Goal: Information Seeking & Learning: Learn about a topic

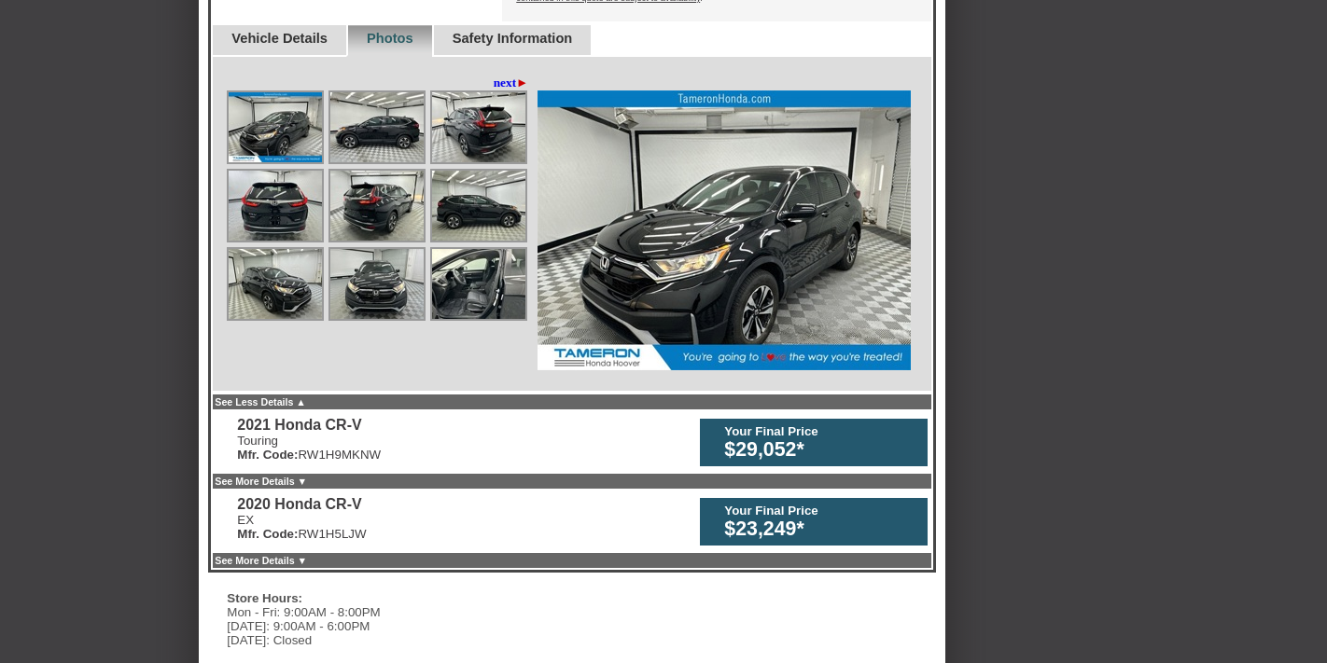
scroll to position [822, 0]
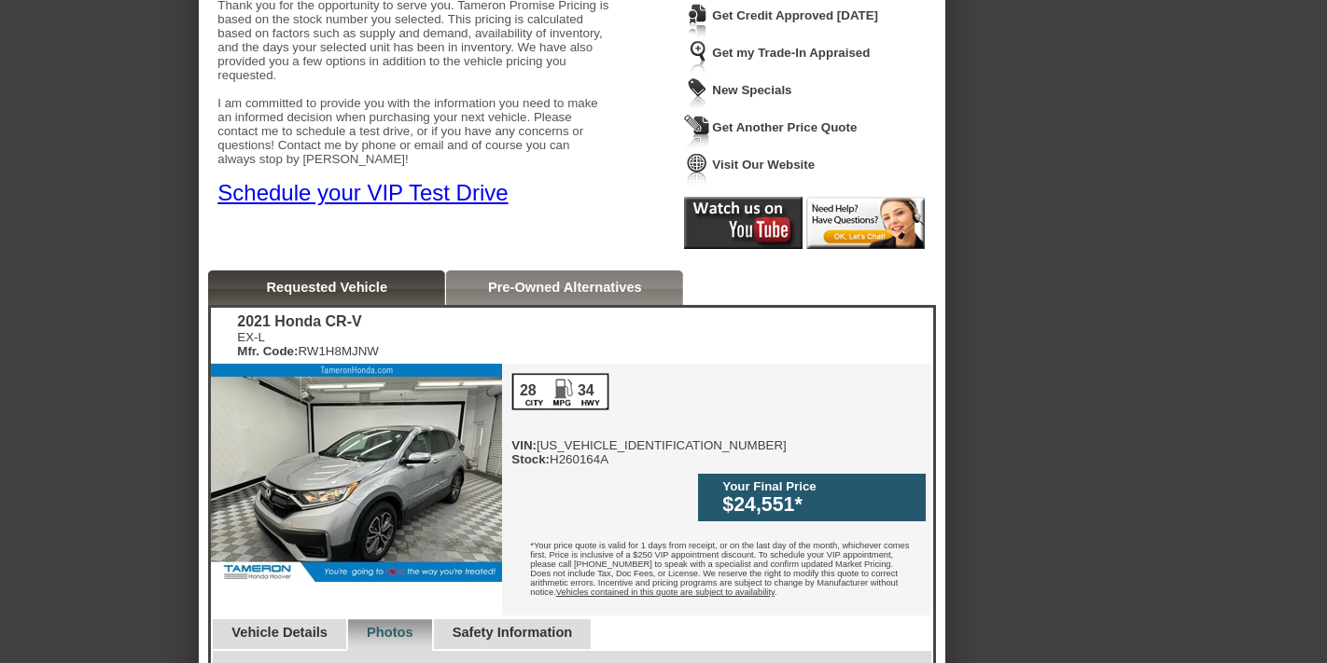
scroll to position [93, 0]
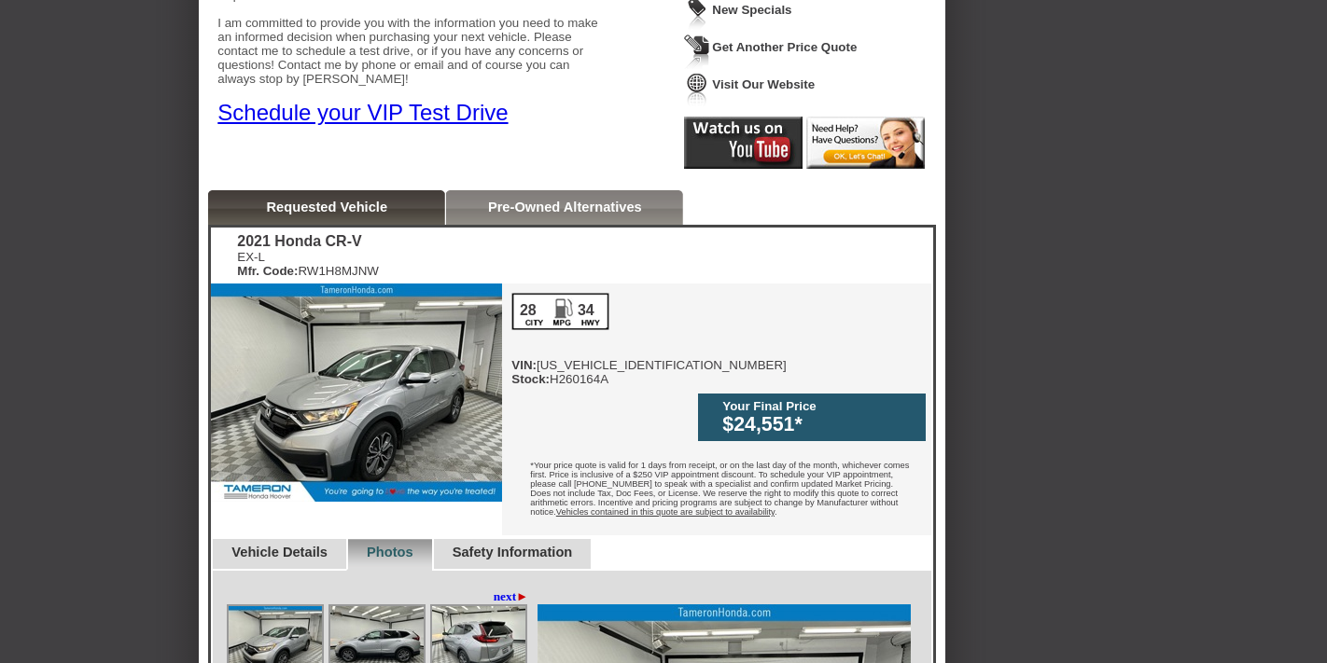
scroll to position [397, 0]
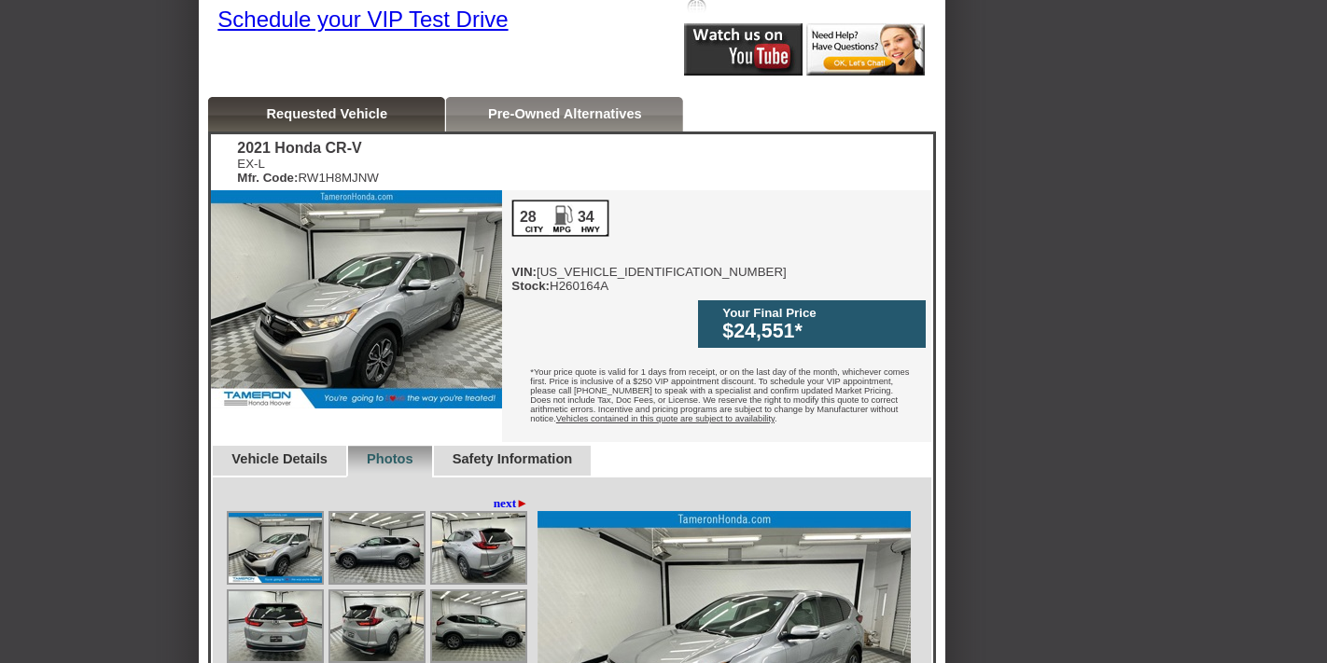
click at [407, 271] on img at bounding box center [356, 299] width 291 height 218
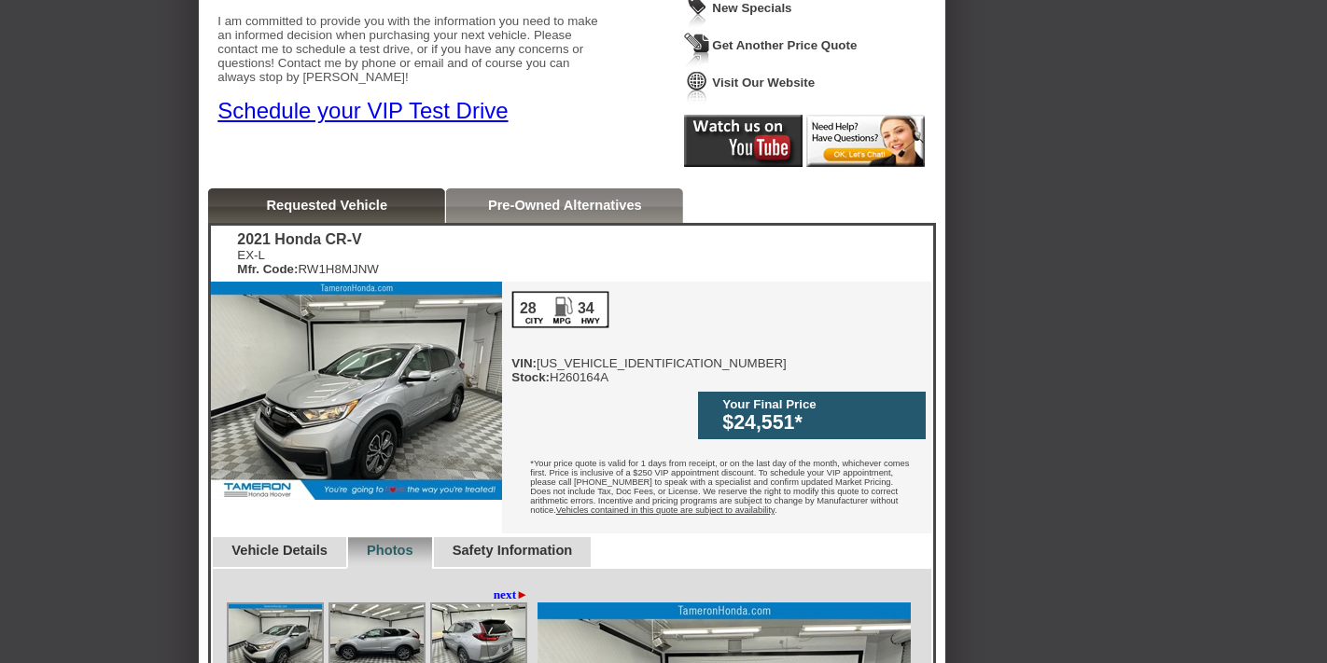
scroll to position [370, 0]
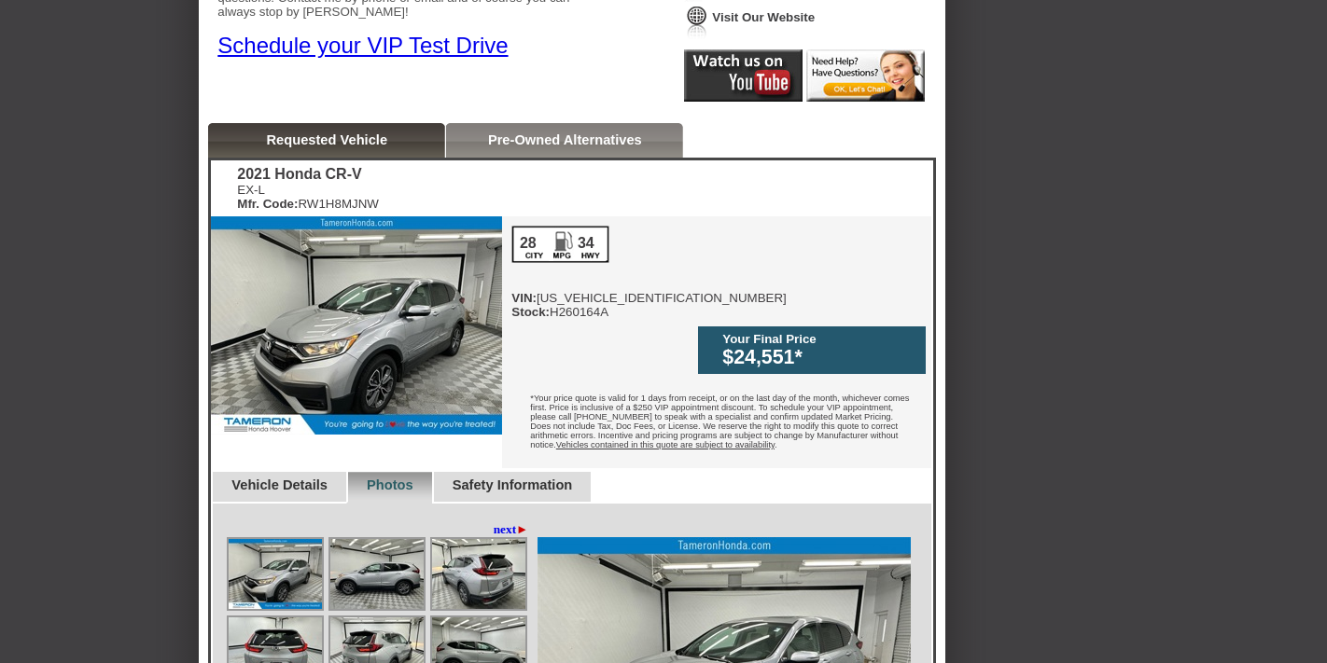
click at [497, 522] on link "next ►" at bounding box center [511, 529] width 35 height 15
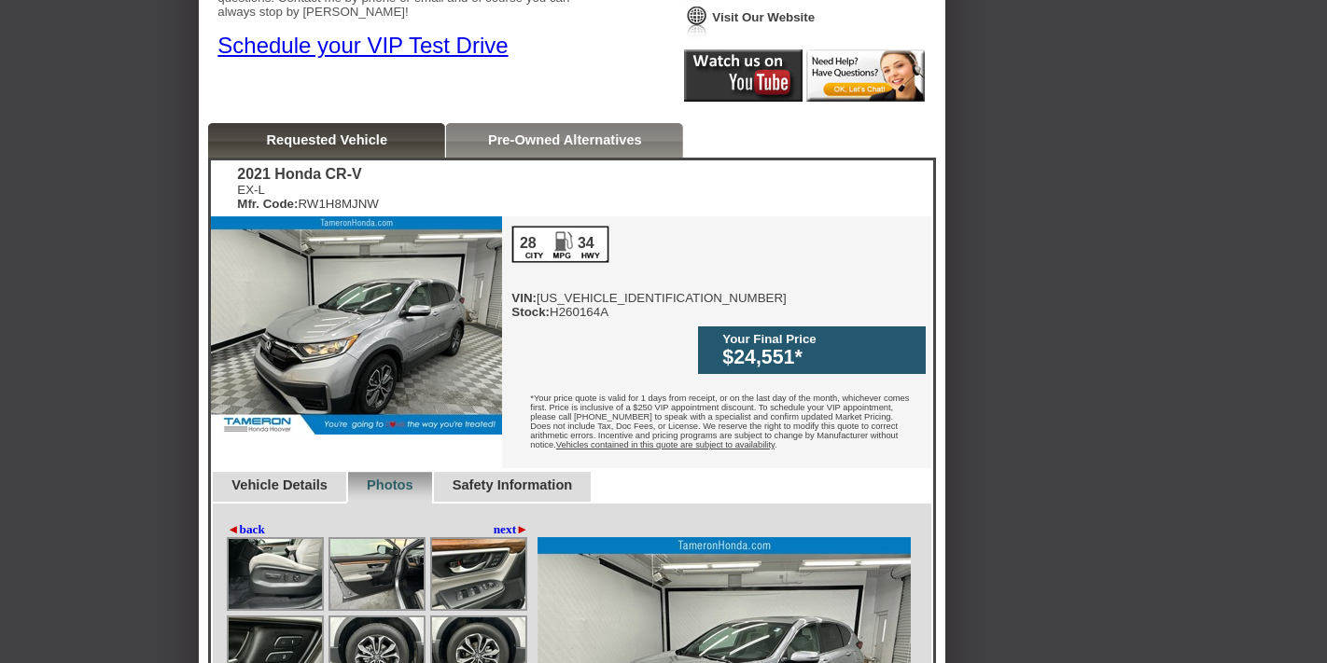
click at [497, 522] on link "next ►" at bounding box center [511, 529] width 35 height 15
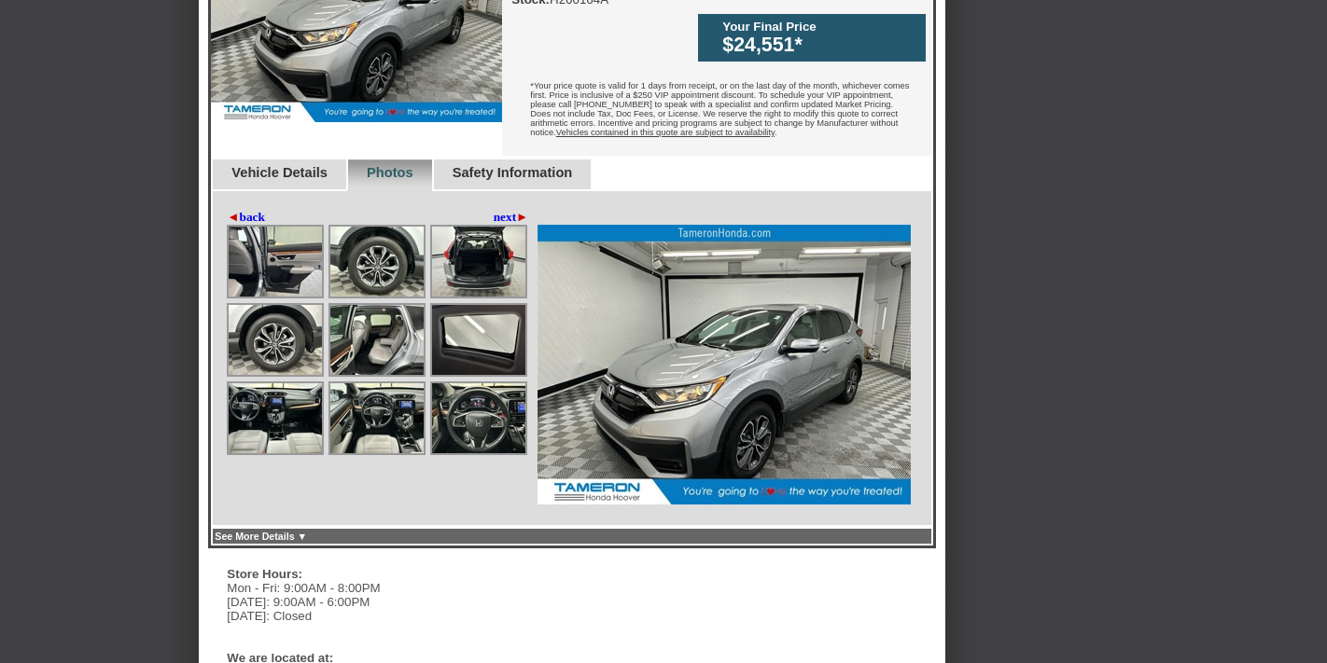
scroll to position [440, 0]
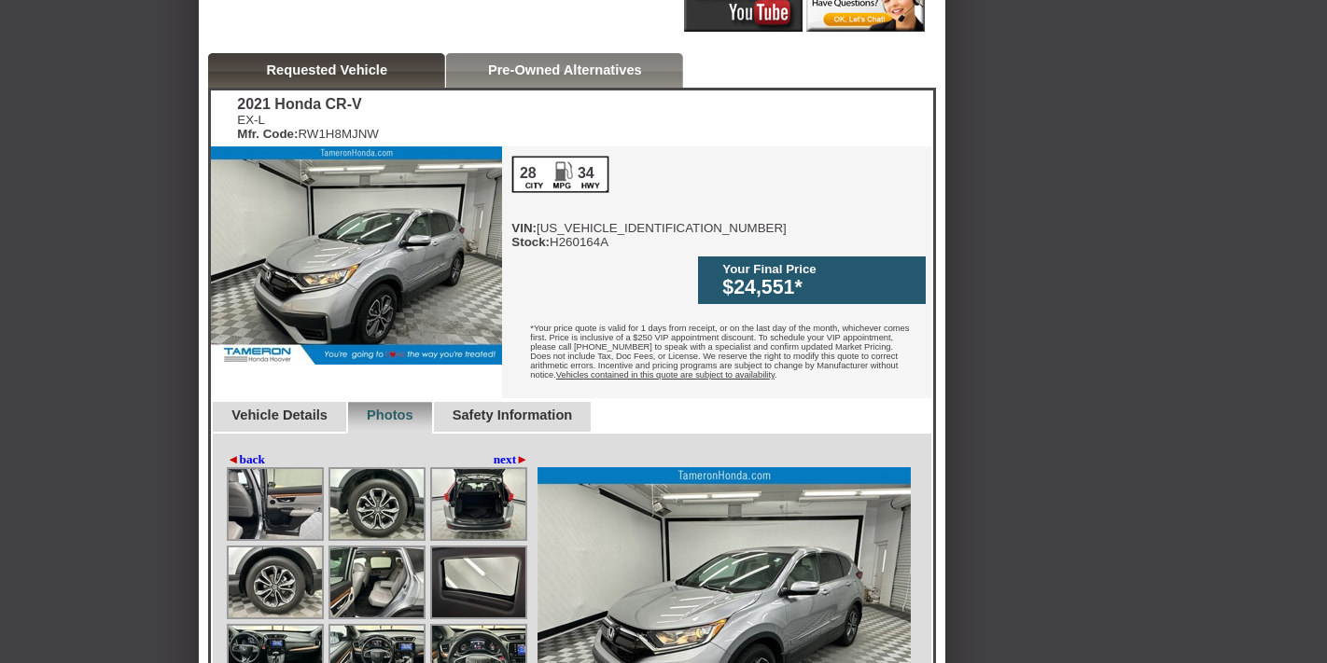
click at [378, 282] on img at bounding box center [356, 255] width 291 height 218
click at [281, 408] on link "Vehicle Details" at bounding box center [279, 415] width 96 height 15
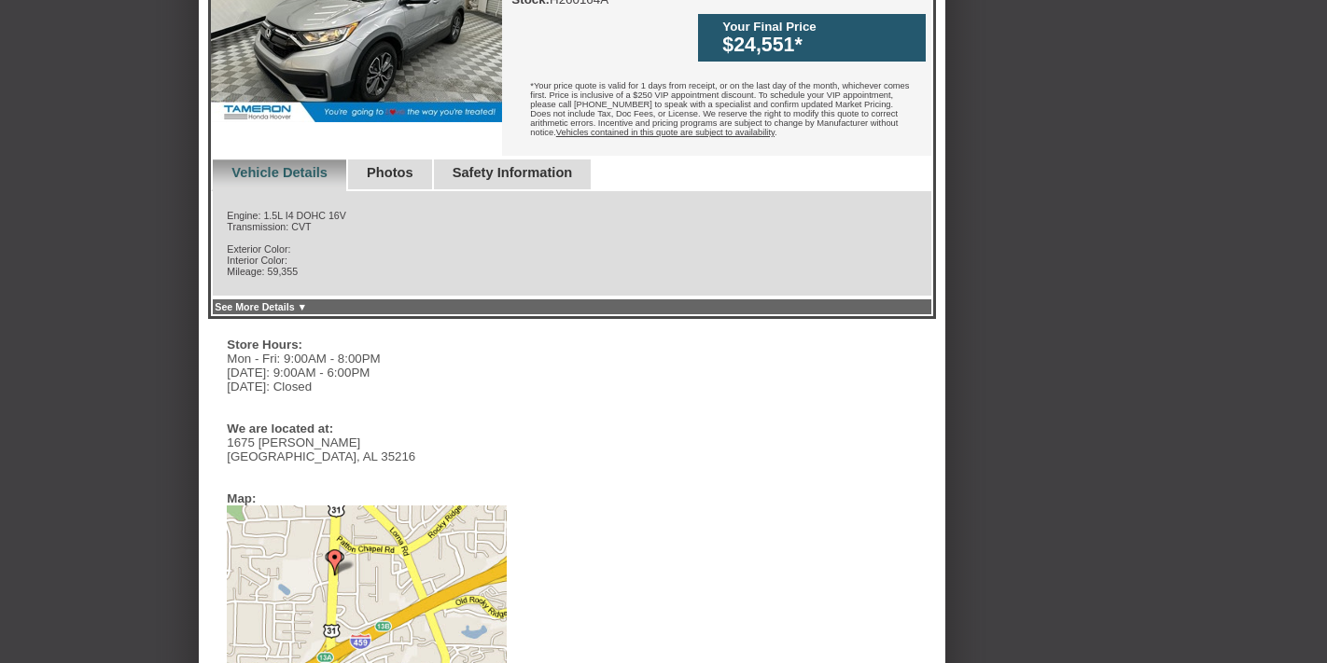
scroll to position [628, 0]
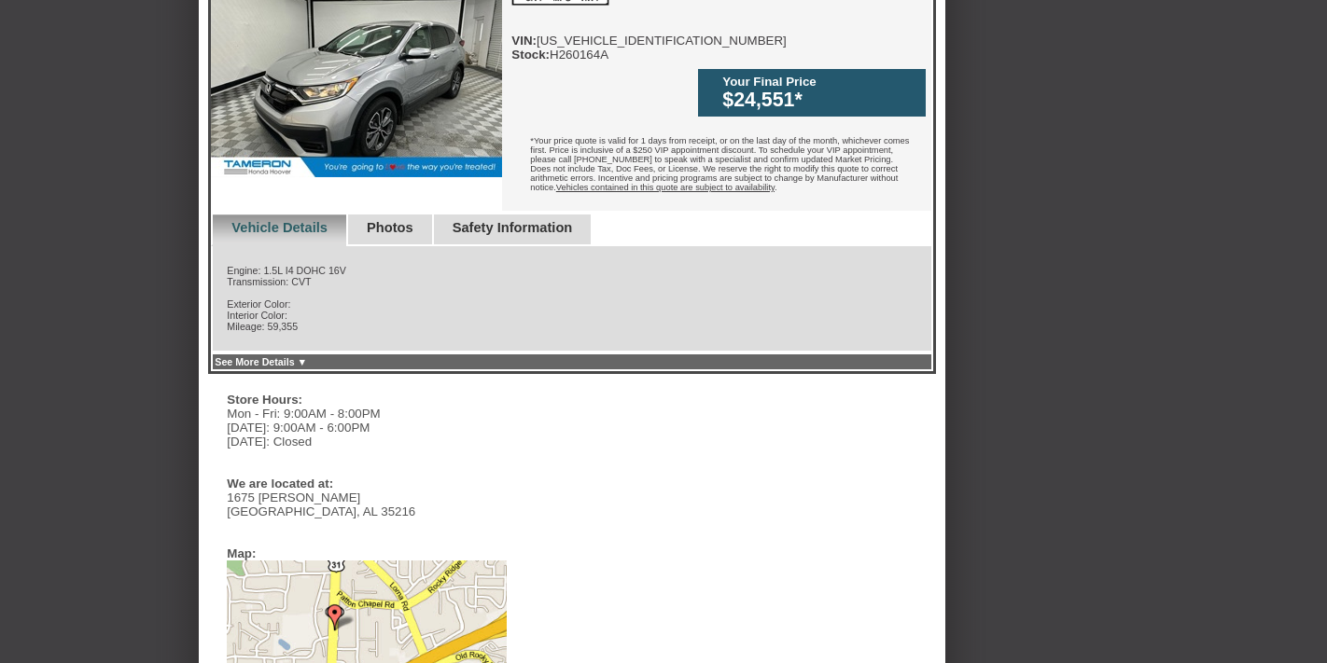
click at [413, 220] on link "Photos" at bounding box center [390, 227] width 47 height 15
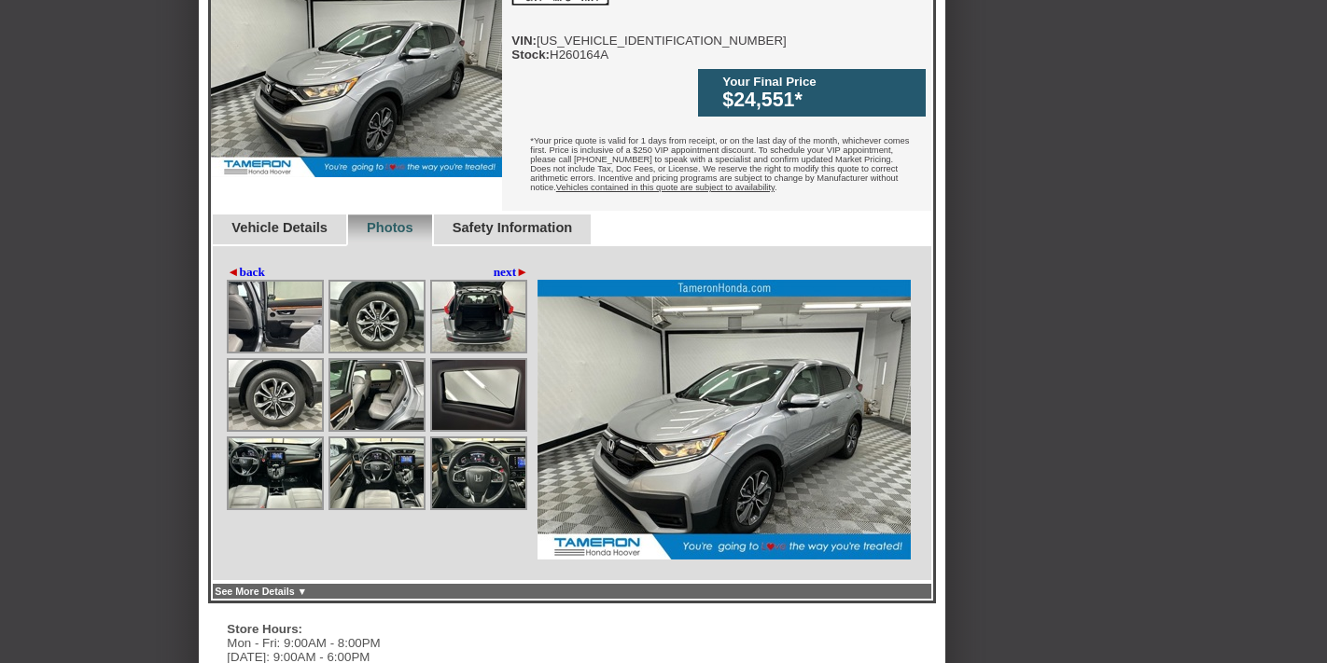
click at [247, 265] on link "◄ back" at bounding box center [246, 272] width 38 height 15
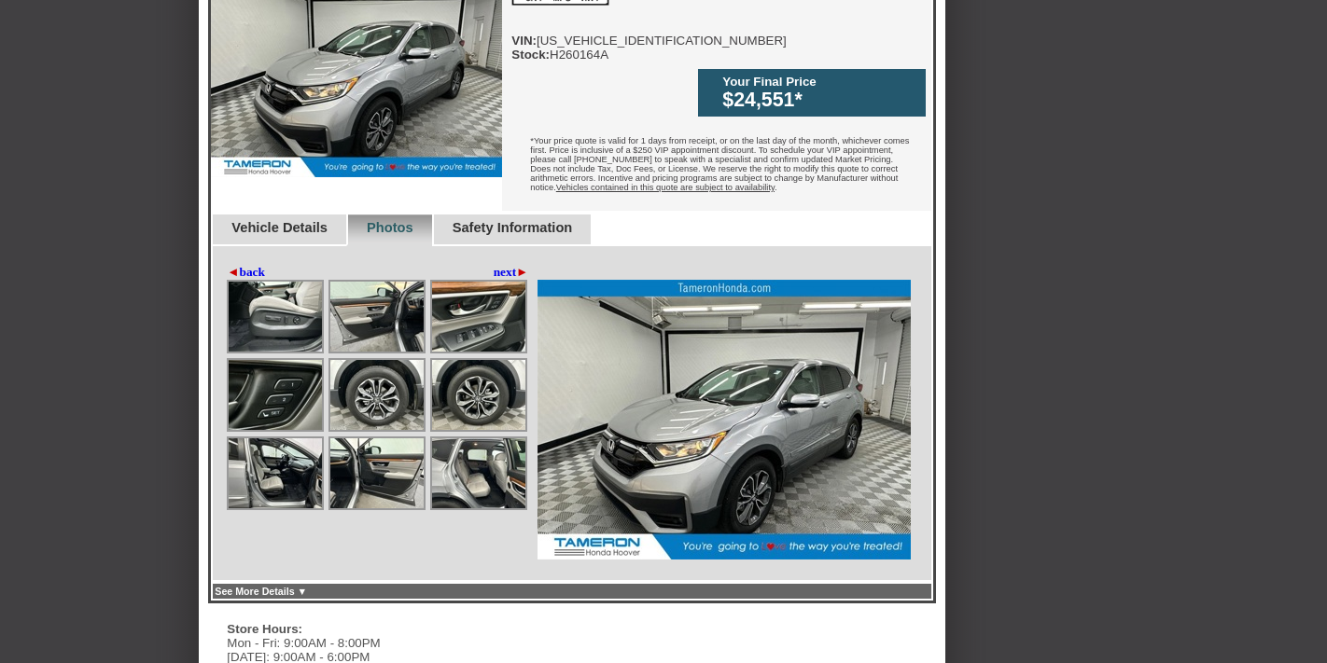
click at [248, 265] on link "◄ back" at bounding box center [246, 272] width 38 height 15
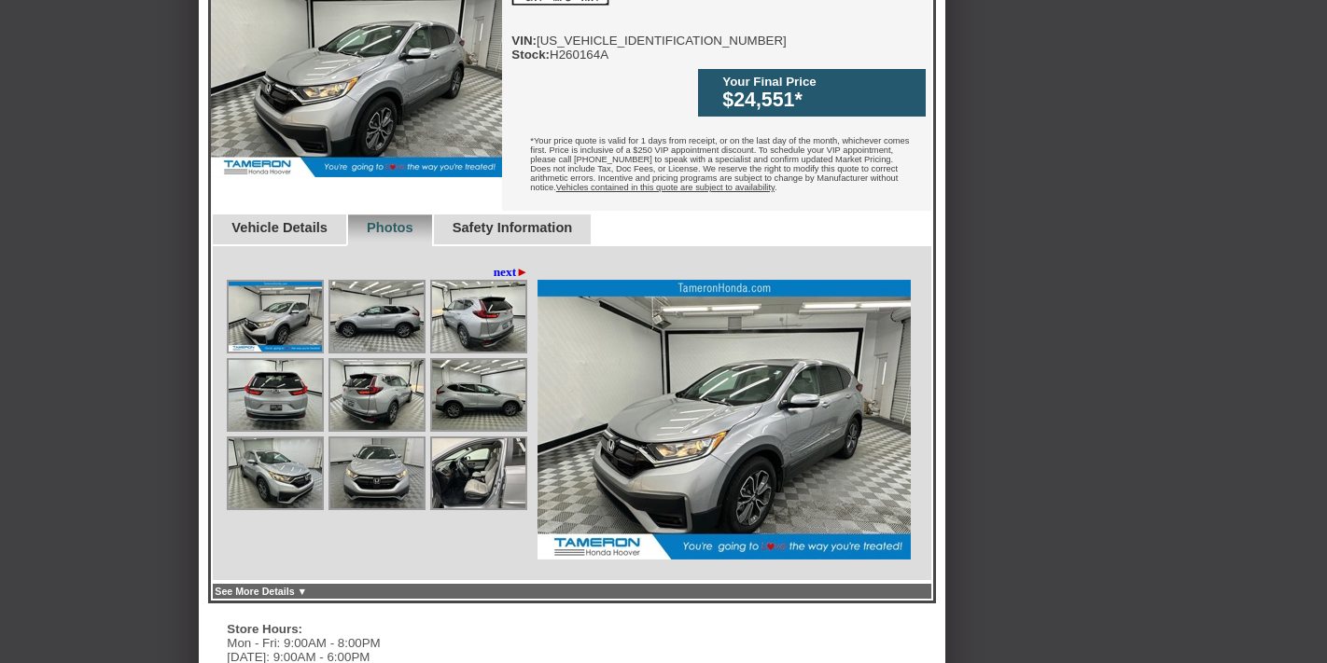
click at [280, 293] on img at bounding box center [275, 317] width 93 height 70
click at [282, 294] on img at bounding box center [275, 317] width 93 height 70
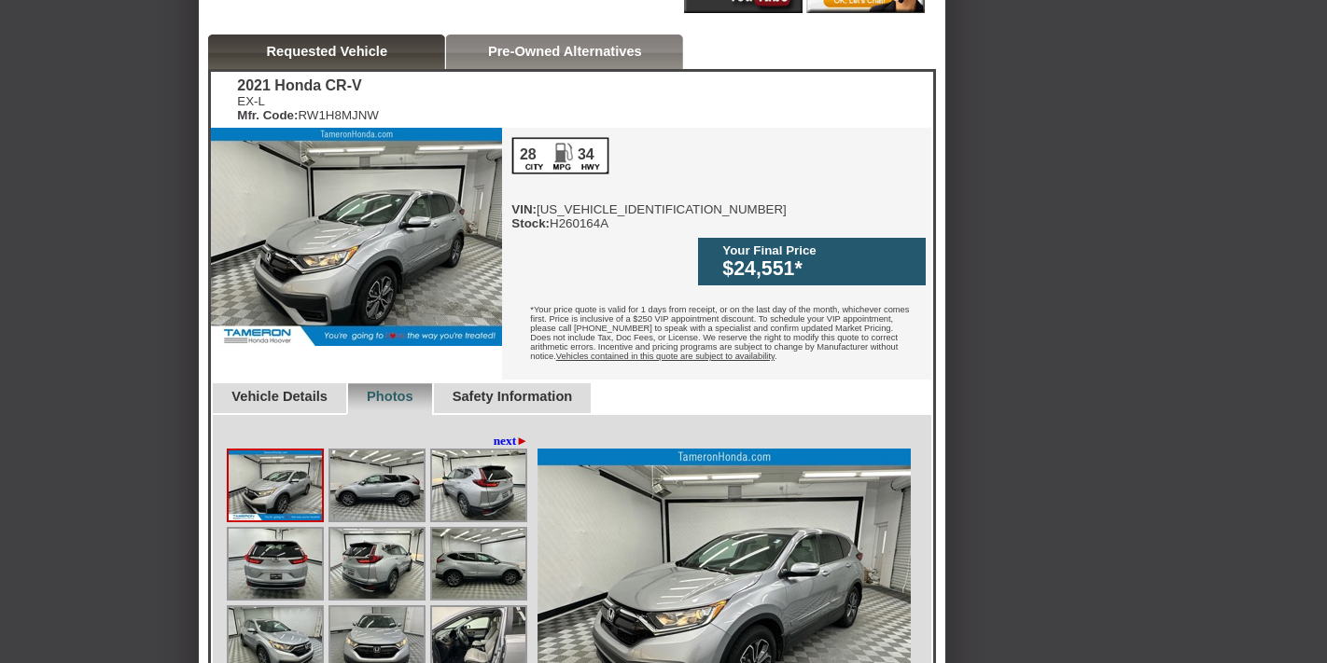
scroll to position [656, 0]
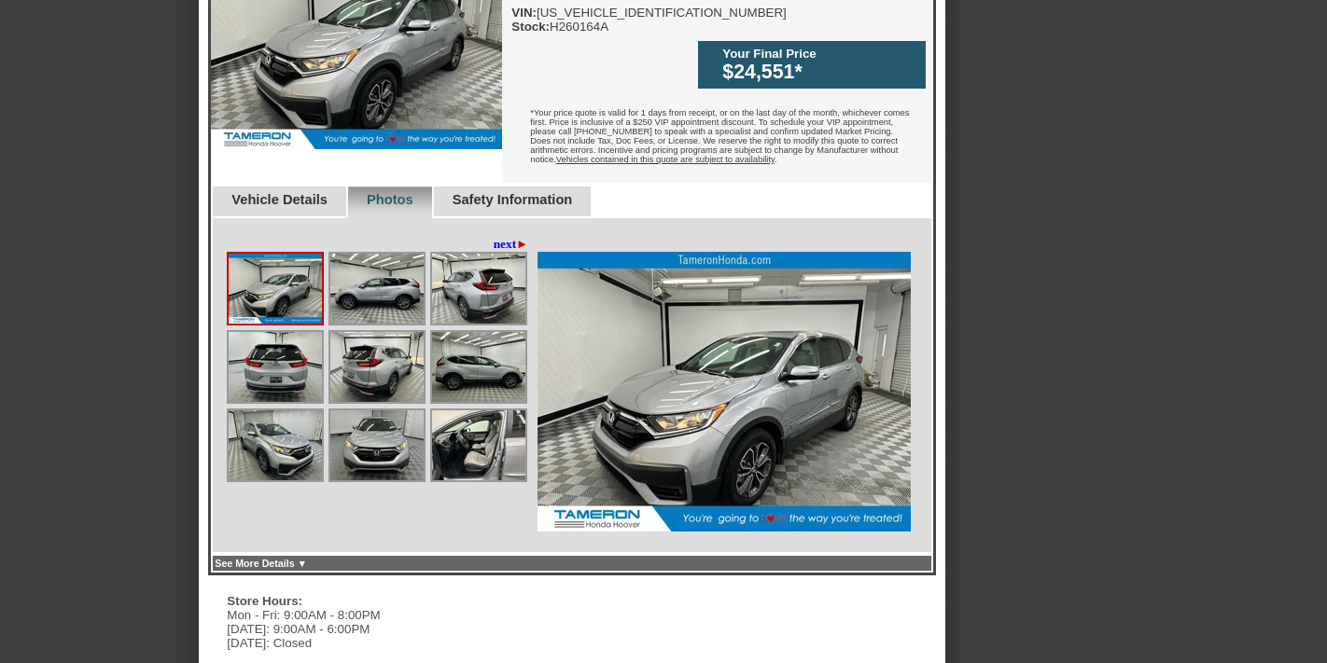
click at [365, 334] on img at bounding box center [376, 367] width 93 height 70
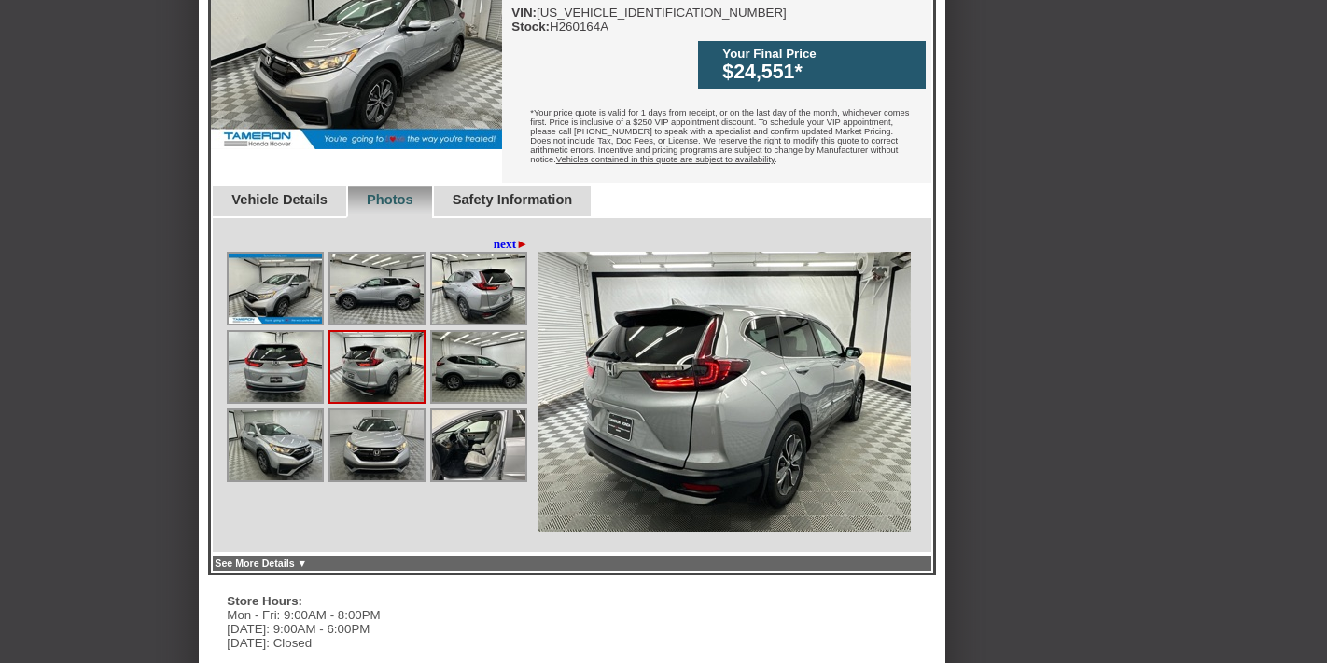
click at [476, 340] on img at bounding box center [478, 367] width 93 height 70
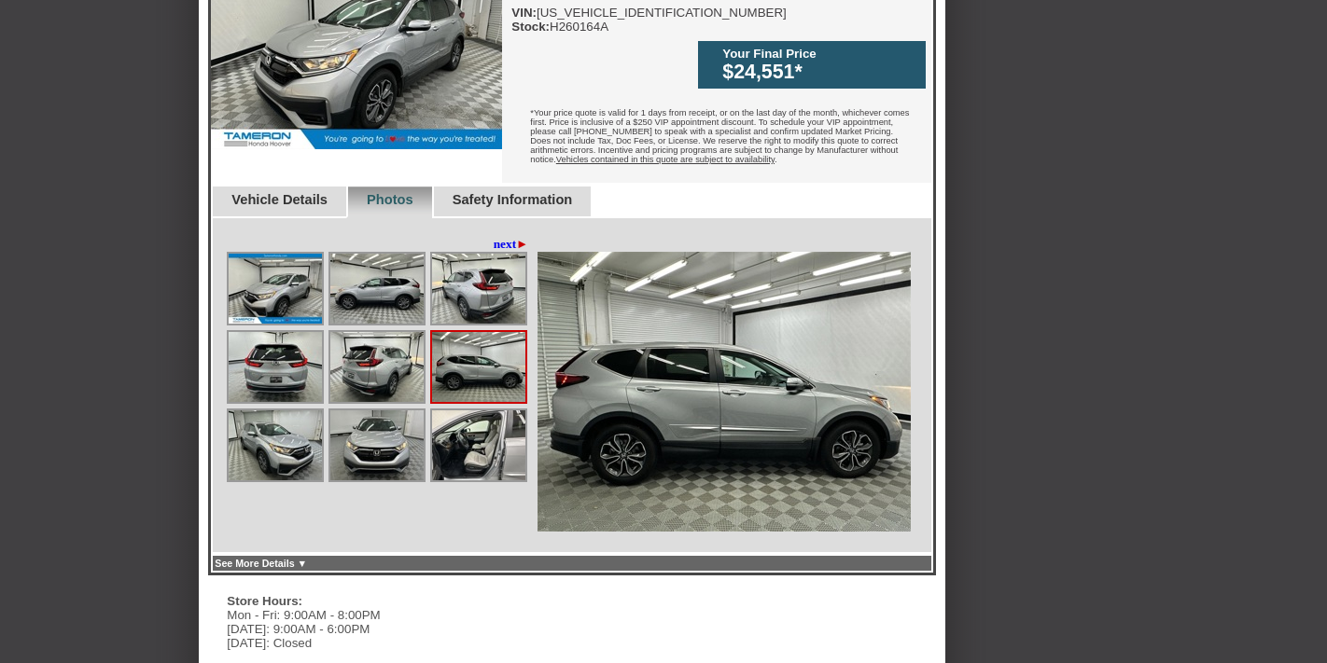
click at [376, 416] on img at bounding box center [376, 446] width 93 height 70
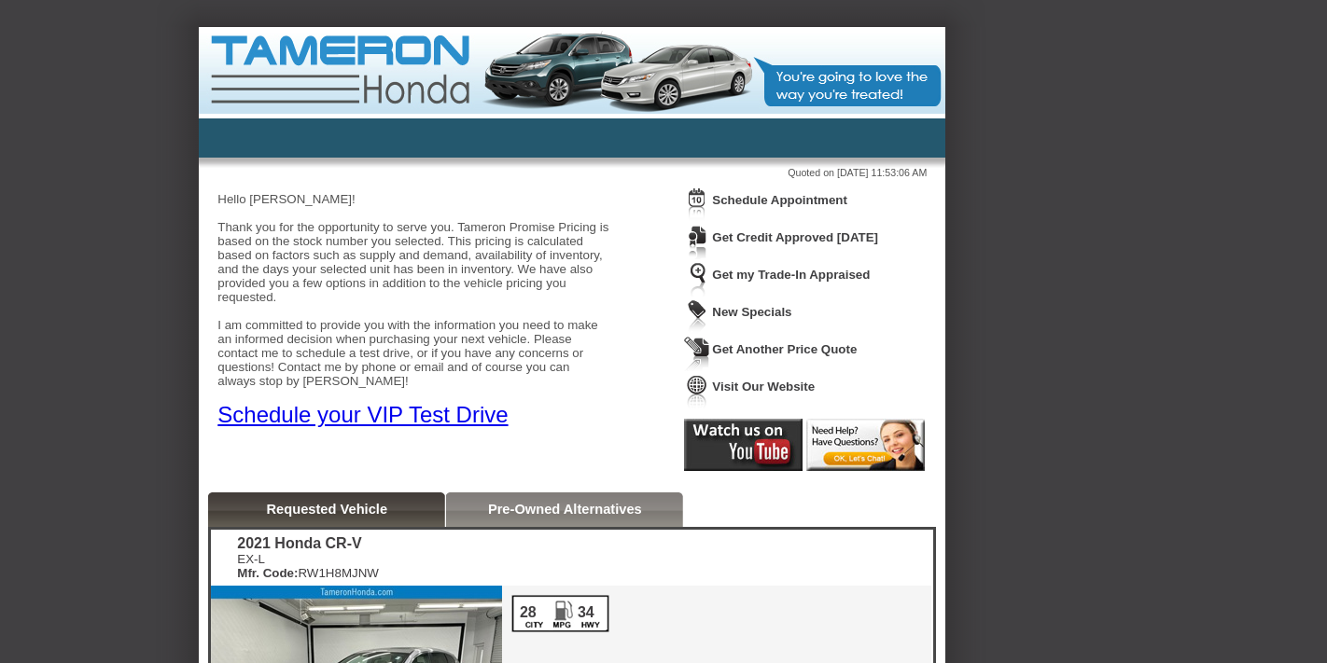
scroll to position [0, 0]
